Goal: Navigation & Orientation: Find specific page/section

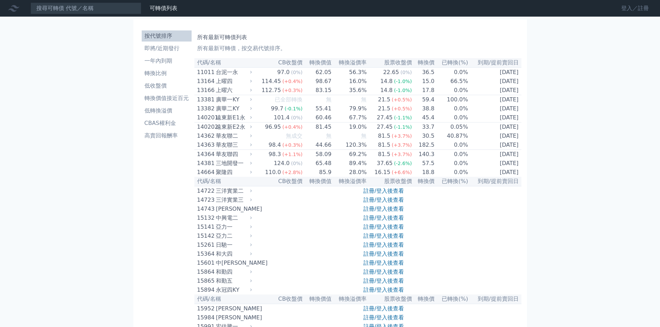
click at [622, 12] on link "登入／註冊" at bounding box center [634, 8] width 39 height 11
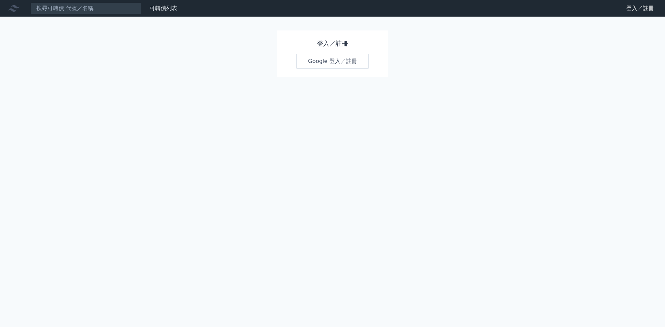
click at [296, 64] on div "登入／註冊 Google 登入／註冊" at bounding box center [332, 53] width 111 height 46
click at [303, 62] on link "Google 登入／註冊" at bounding box center [332, 61] width 72 height 15
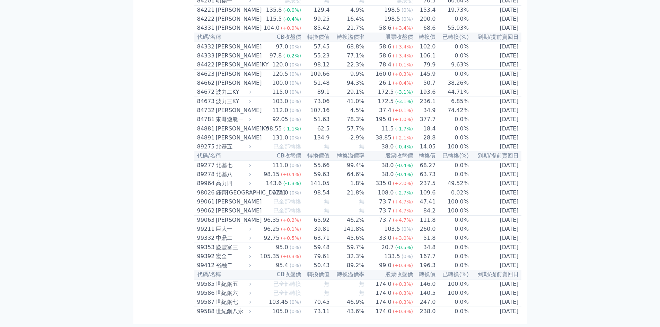
scroll to position [4009, 0]
drag, startPoint x: 199, startPoint y: 34, endPoint x: 562, endPoint y: 315, distance: 458.9
copy div "所有最新可轉債列表 所有最新可轉債，按交易代號排序。"
